Goal: Transaction & Acquisition: Purchase product/service

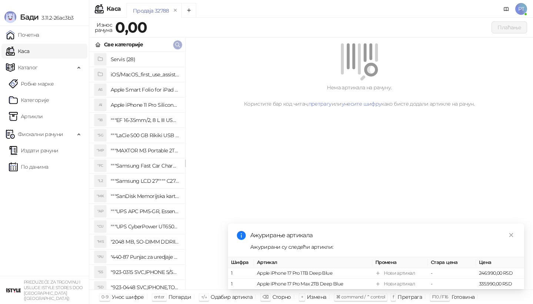
click at [179, 46] on icon "button" at bounding box center [178, 45] width 4 height 4
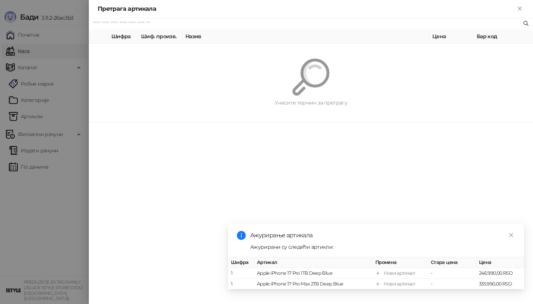
paste input "*********"
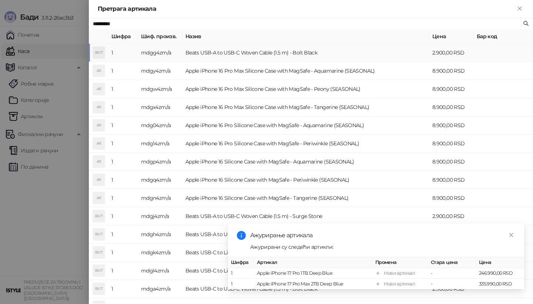
click at [185, 54] on td "Beats USB-A to USB-C Woven Cable (1.5 m) - Bolt Black" at bounding box center [306, 53] width 247 height 18
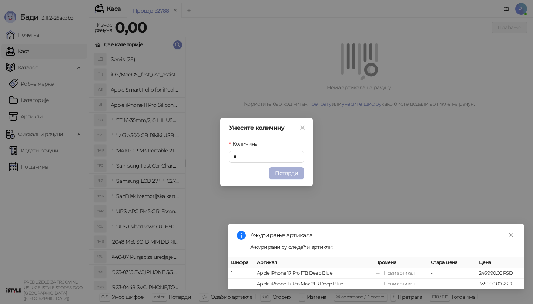
click at [284, 170] on button "Потврди" at bounding box center [286, 173] width 35 height 12
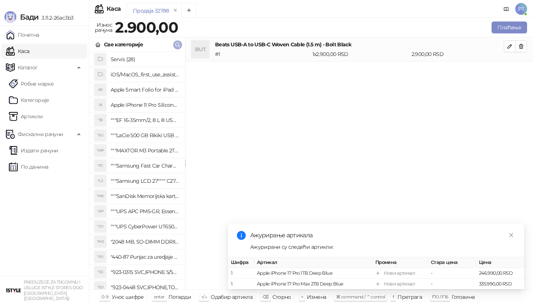
click at [176, 42] on icon "button" at bounding box center [178, 45] width 6 height 6
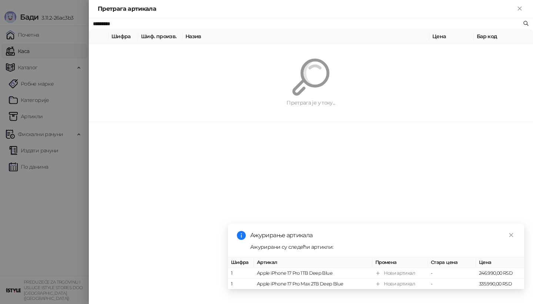
paste input "text"
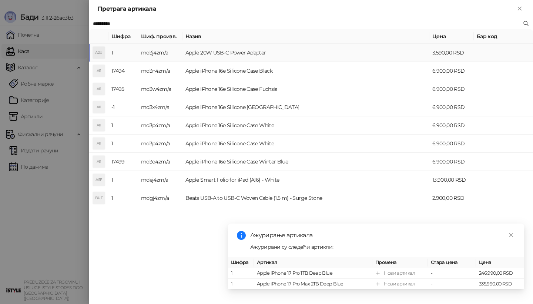
click at [177, 52] on td "md3j4zm/a" at bounding box center [160, 53] width 44 height 18
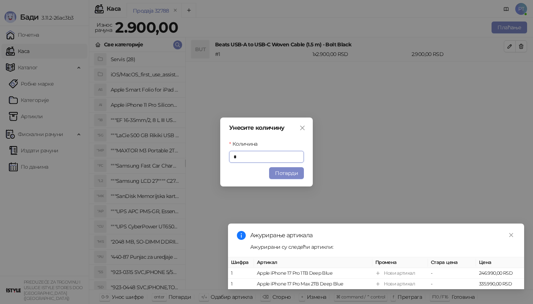
click at [274, 174] on button "Потврди" at bounding box center [286, 173] width 35 height 12
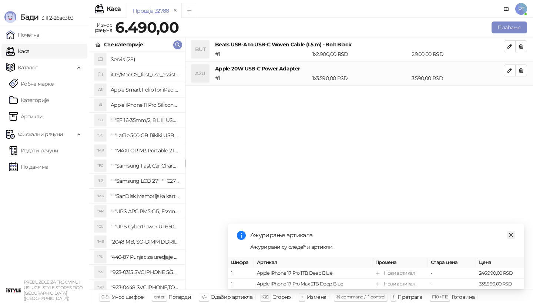
click at [514, 235] on icon "close" at bounding box center [511, 234] width 5 height 5
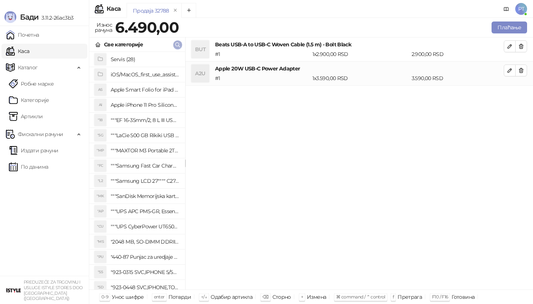
click at [178, 41] on span "button" at bounding box center [178, 44] width 6 height 7
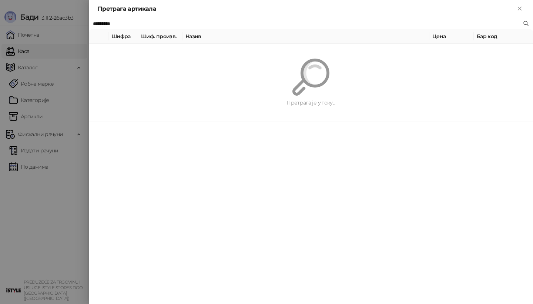
paste input "**********"
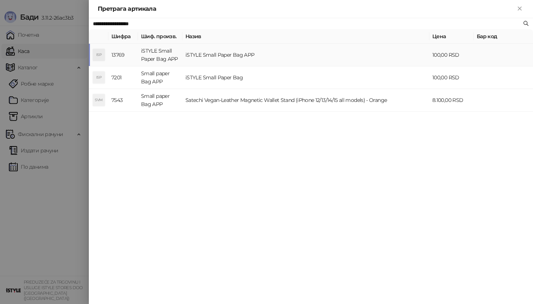
type input "**********"
click at [180, 51] on td "iSTYLE Small Paper Bag APP" at bounding box center [160, 55] width 44 height 23
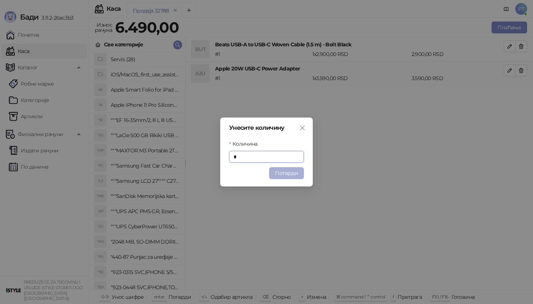
click at [281, 173] on button "Потврди" at bounding box center [286, 173] width 35 height 12
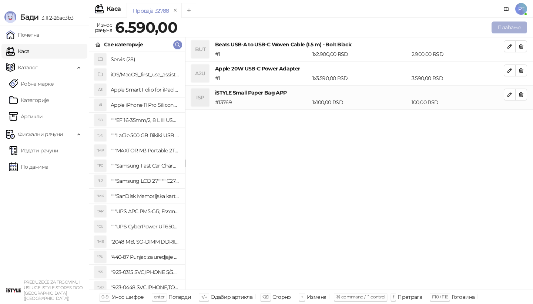
click at [504, 28] on button "Плаћање" at bounding box center [510, 27] width 36 height 12
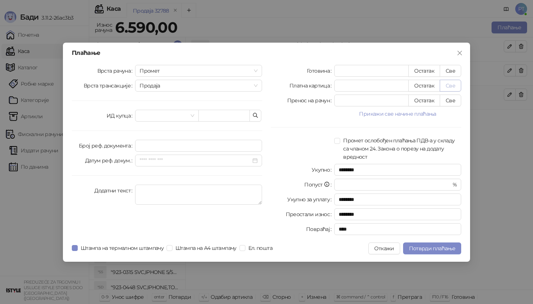
click at [455, 87] on button "Све" at bounding box center [450, 86] width 21 height 12
type input "****"
click at [425, 248] on span "Потврди плаћање" at bounding box center [432, 248] width 46 height 7
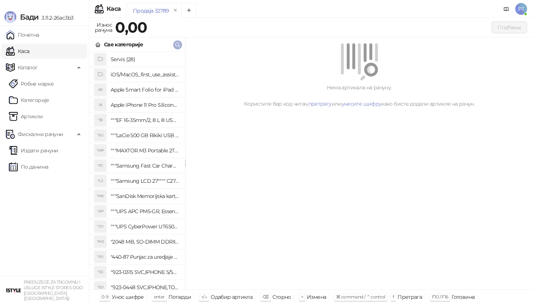
click at [177, 46] on icon "button" at bounding box center [178, 45] width 6 height 6
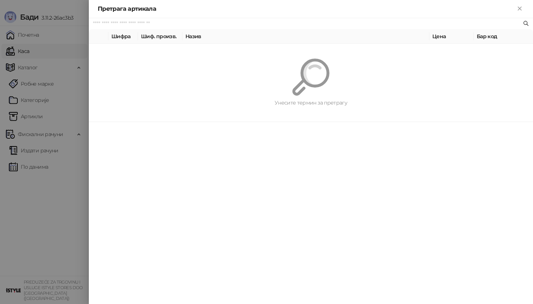
paste input "*********"
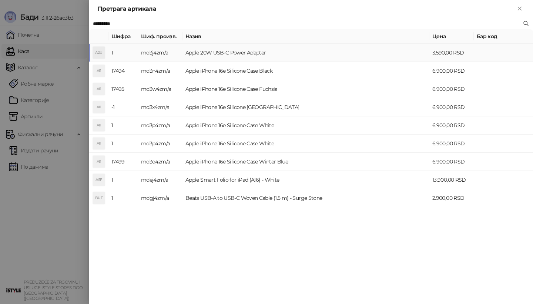
click at [180, 51] on td "md3j4zm/a" at bounding box center [160, 53] width 44 height 18
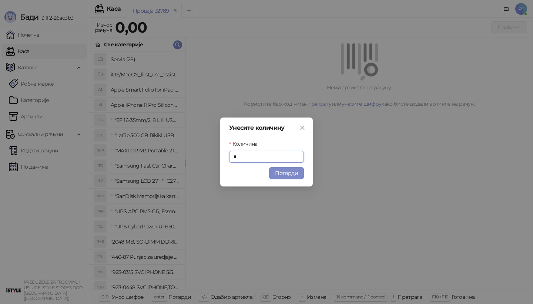
click at [289, 170] on button "Потврди" at bounding box center [286, 173] width 35 height 12
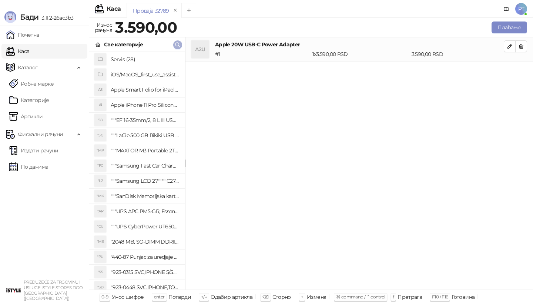
click at [179, 45] on icon "button" at bounding box center [178, 45] width 6 height 6
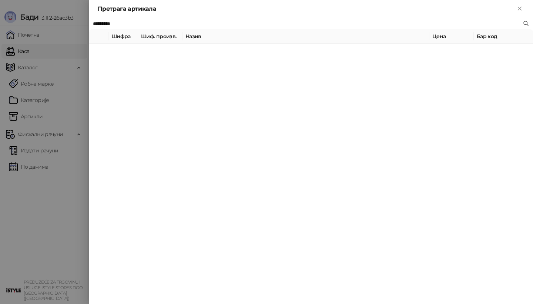
paste input "text"
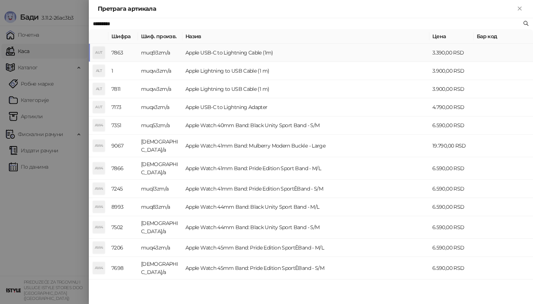
type input "*********"
click at [180, 52] on td "muq93zm/a" at bounding box center [160, 53] width 44 height 18
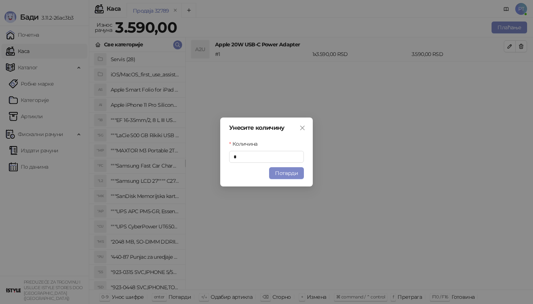
click at [291, 173] on button "Потврди" at bounding box center [286, 173] width 35 height 12
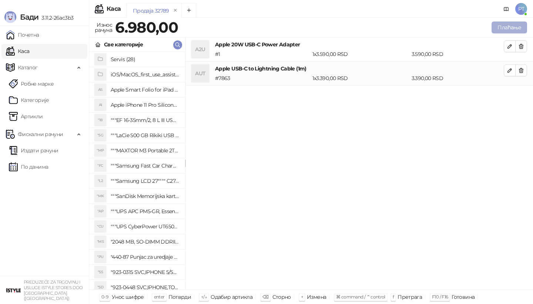
click at [520, 27] on button "Плаћање" at bounding box center [510, 27] width 36 height 12
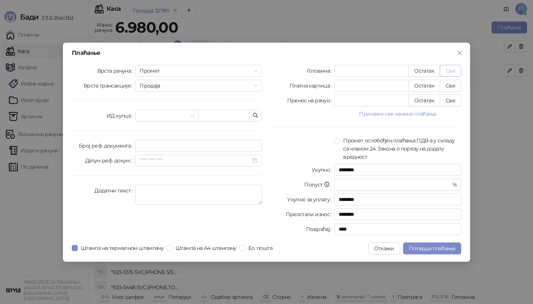
click at [447, 73] on button "Све" at bounding box center [450, 71] width 21 height 12
type input "****"
click at [421, 247] on span "Потврди плаћање" at bounding box center [432, 248] width 46 height 7
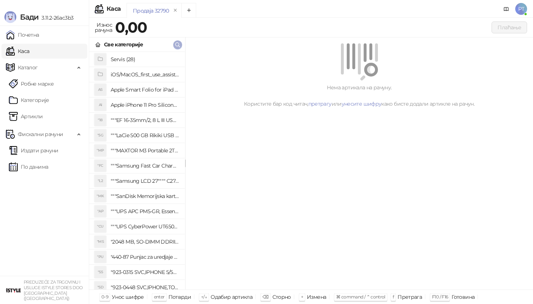
click at [179, 46] on icon "button" at bounding box center [178, 45] width 6 height 6
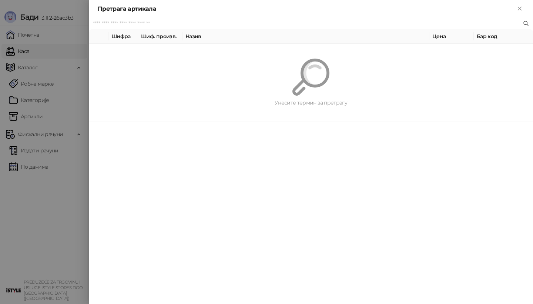
paste input "*********"
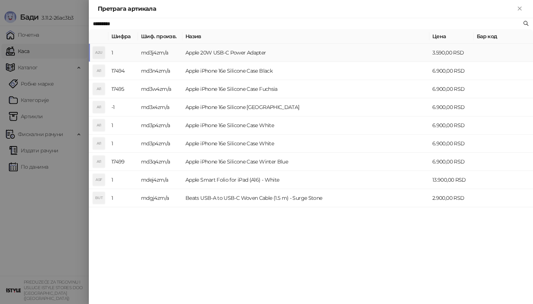
click at [326, 57] on td "Apple 20W USB-C Power Adapter" at bounding box center [306, 53] width 247 height 18
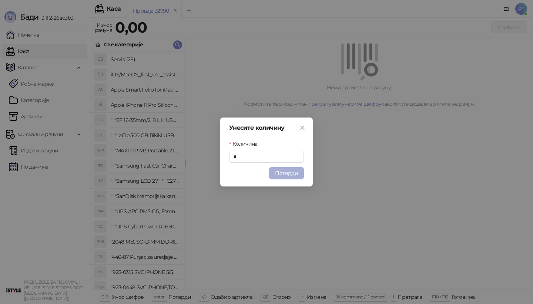
click at [285, 172] on button "Потврди" at bounding box center [286, 173] width 35 height 12
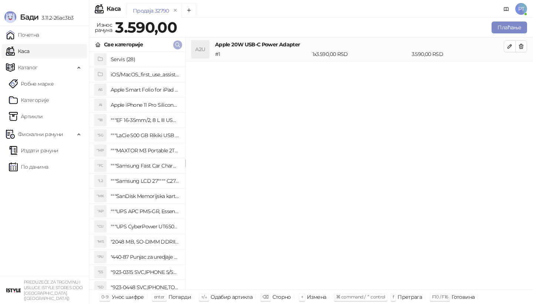
click at [181, 44] on button "button" at bounding box center [177, 44] width 9 height 9
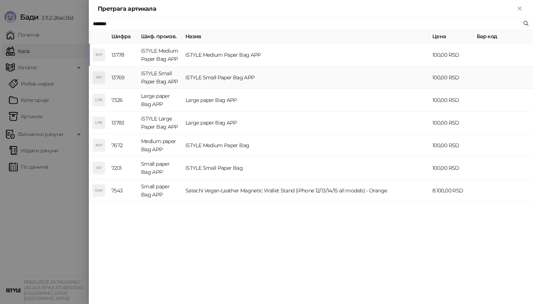
type input "*******"
click at [321, 80] on td "iSTYLE Small Paper Bag APP" at bounding box center [306, 77] width 247 height 23
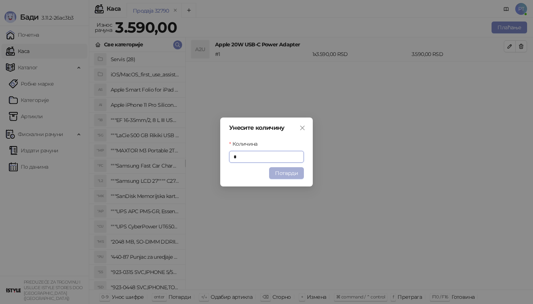
click at [289, 171] on button "Потврди" at bounding box center [286, 173] width 35 height 12
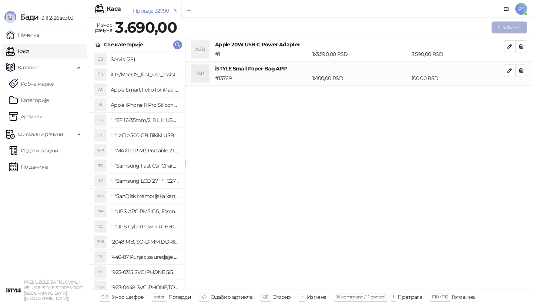
click at [502, 31] on button "Плаћање" at bounding box center [510, 27] width 36 height 12
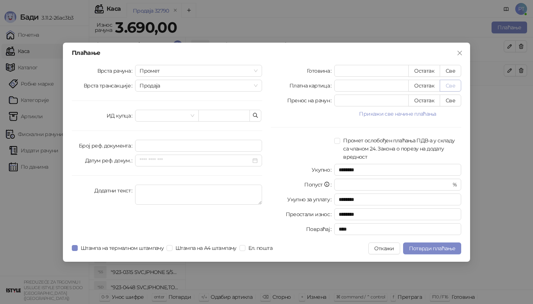
click at [450, 83] on button "Све" at bounding box center [450, 86] width 21 height 12
type input "****"
click at [436, 245] on span "Потврди плаћање" at bounding box center [432, 248] width 46 height 7
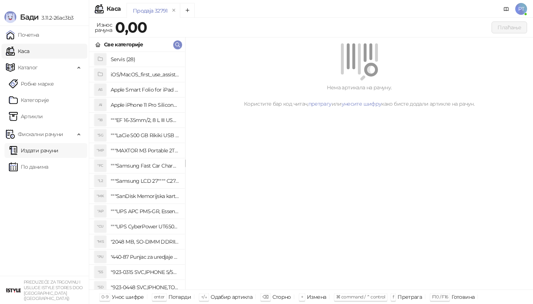
click at [51, 148] on link "Издати рачуни" at bounding box center [34, 150] width 50 height 15
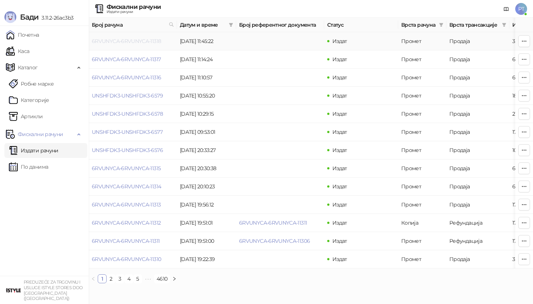
click at [117, 41] on link "6RVUNYCA-6RVUNYCA-11318" at bounding box center [126, 41] width 69 height 7
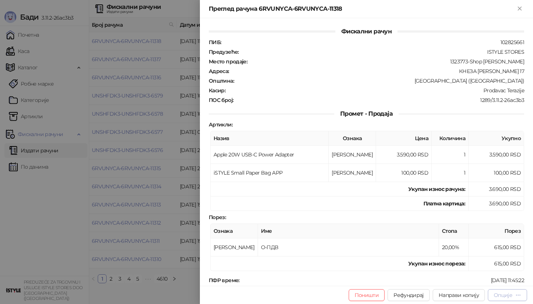
click at [509, 295] on div "Опције" at bounding box center [503, 294] width 19 height 7
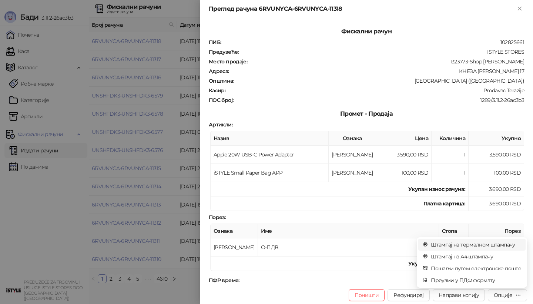
click at [480, 246] on span "Штампај на термалном штампачу" at bounding box center [476, 244] width 90 height 8
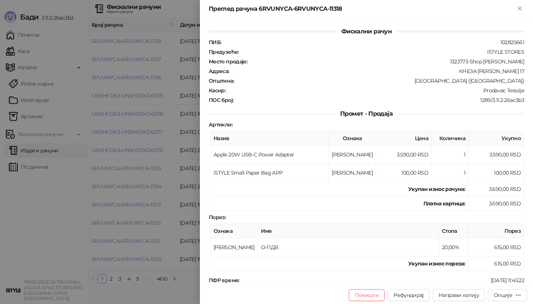
click at [29, 238] on div at bounding box center [266, 152] width 533 height 304
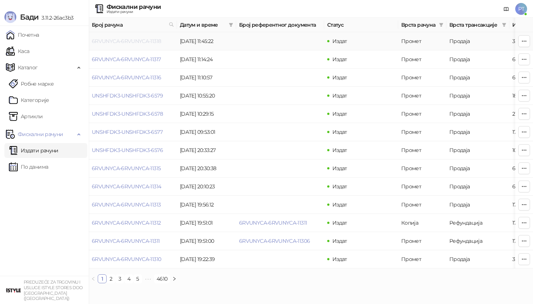
click at [144, 39] on link "6RVUNYCA-6RVUNYCA-11318" at bounding box center [126, 41] width 69 height 7
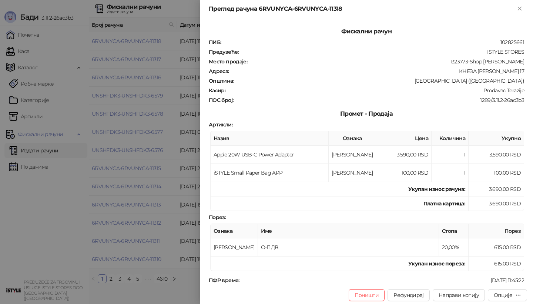
click at [30, 203] on div at bounding box center [266, 152] width 533 height 304
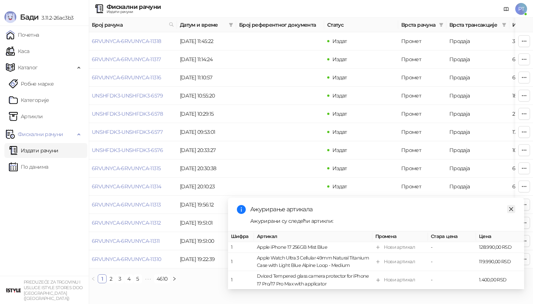
click at [509, 206] on icon "close" at bounding box center [511, 208] width 5 height 5
